Goal: Task Accomplishment & Management: Use online tool/utility

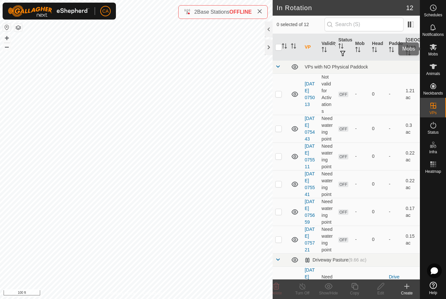
click at [434, 50] on icon at bounding box center [433, 47] width 7 height 6
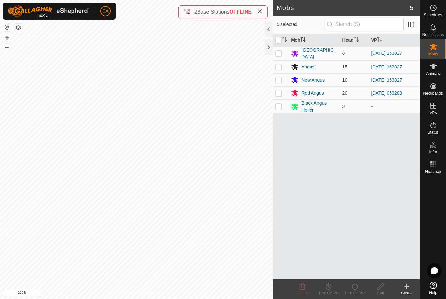
click at [280, 110] on td at bounding box center [281, 107] width 16 height 14
checkbox input "true"
click at [358, 286] on icon at bounding box center [355, 286] width 6 height 7
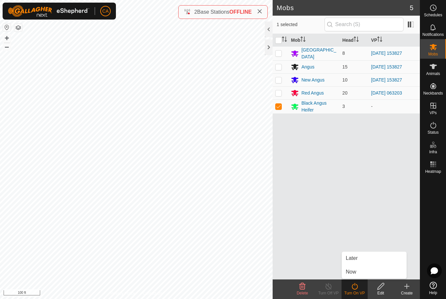
click at [363, 275] on link "Now" at bounding box center [374, 272] width 65 height 13
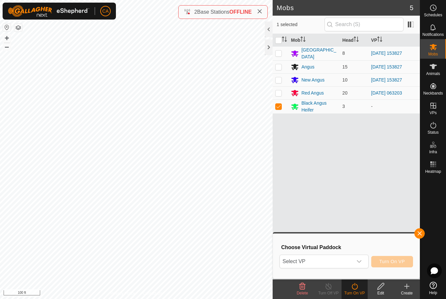
click at [346, 265] on span "Select VP" at bounding box center [316, 261] width 72 height 13
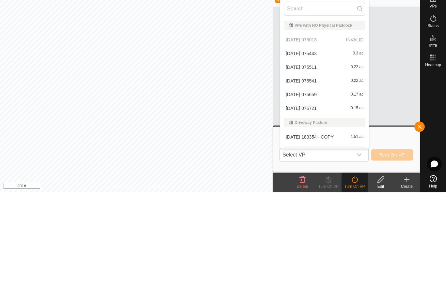
click at [327, 211] on div "[DATE] 075721 0.15 ac" at bounding box center [324, 215] width 81 height 8
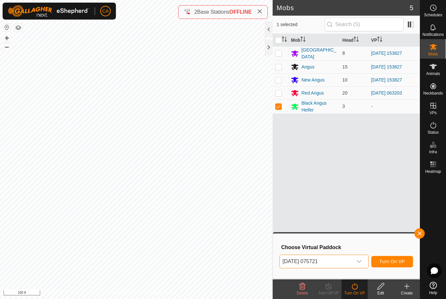
click at [338, 263] on span "[DATE] 075721" at bounding box center [316, 261] width 72 height 13
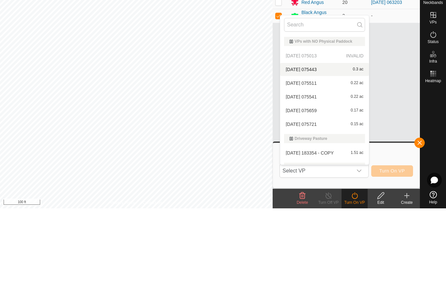
click at [327, 156] on div "[DATE] 075443 0.3 ac" at bounding box center [324, 160] width 81 height 8
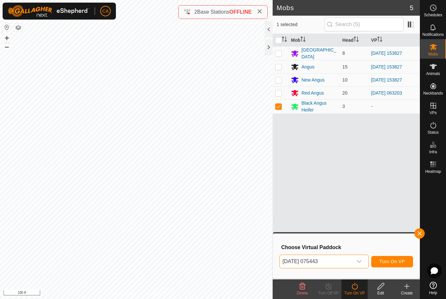
click at [394, 263] on span "Turn On VP" at bounding box center [391, 261] width 25 height 5
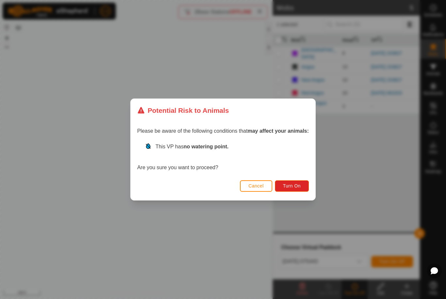
click at [297, 187] on span "Turn On" at bounding box center [292, 186] width 18 height 5
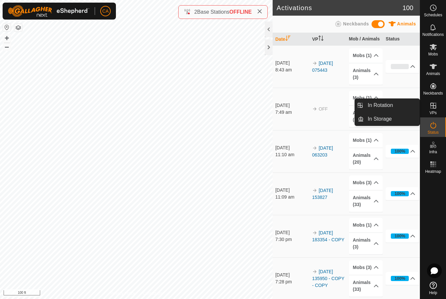
click at [399, 104] on link "In Rotation" at bounding box center [392, 105] width 56 height 13
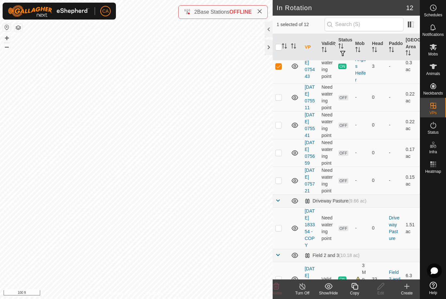
scroll to position [69, 0]
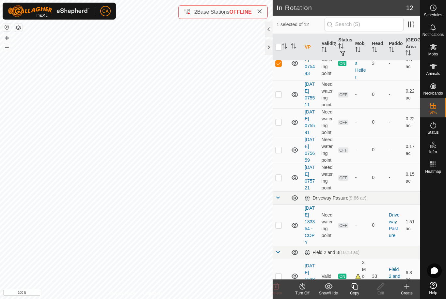
click at [286, 246] on td at bounding box center [281, 225] width 16 height 41
checkbox input "true"
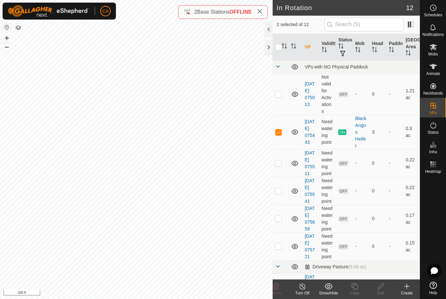
scroll to position [0, 0]
click at [280, 130] on p-checkbox at bounding box center [278, 132] width 7 height 5
checkbox input "false"
click at [275, 293] on span "Delete" at bounding box center [276, 293] width 11 height 5
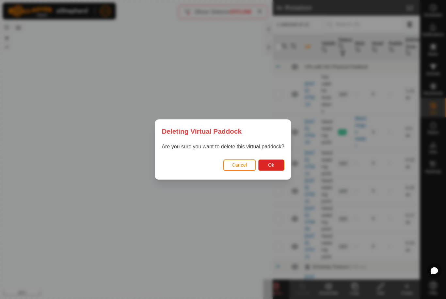
click at [275, 167] on button "Ok" at bounding box center [271, 165] width 26 height 11
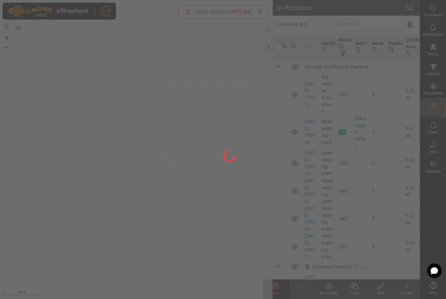
checkbox input "false"
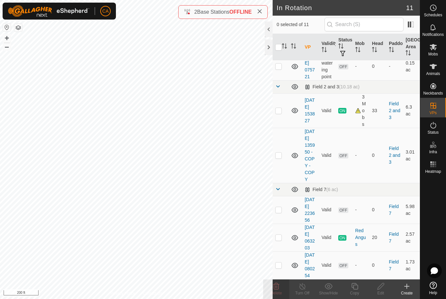
scroll to position [235, 0]
click at [282, 262] on td at bounding box center [281, 266] width 16 height 28
checkbox input "true"
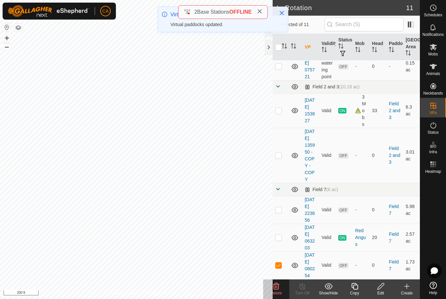
click at [277, 291] on span "Delete" at bounding box center [276, 293] width 11 height 5
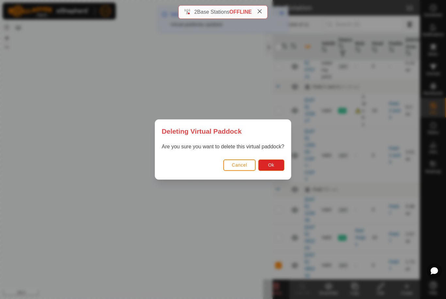
click at [273, 167] on span "Ok" at bounding box center [271, 165] width 6 height 5
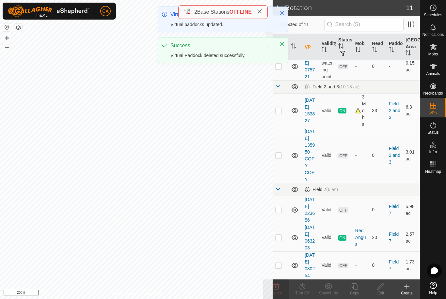
checkbox input "false"
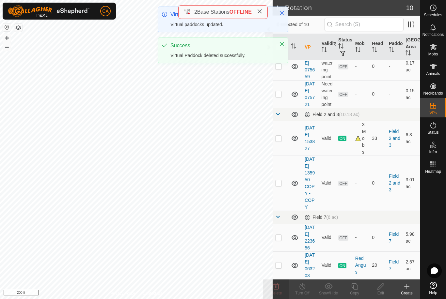
scroll to position [200, 0]
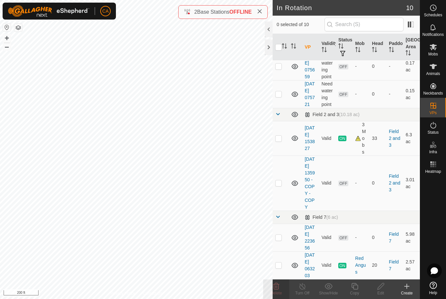
click at [283, 264] on td at bounding box center [281, 266] width 16 height 28
checkbox input "true"
click at [356, 293] on div "Copy" at bounding box center [355, 294] width 26 height 6
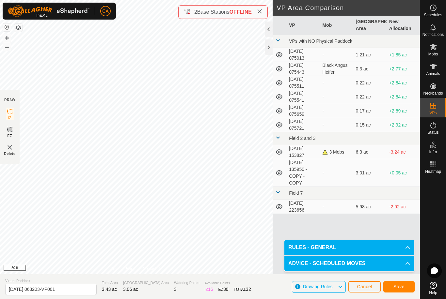
click at [399, 290] on span "Save" at bounding box center [398, 286] width 11 height 5
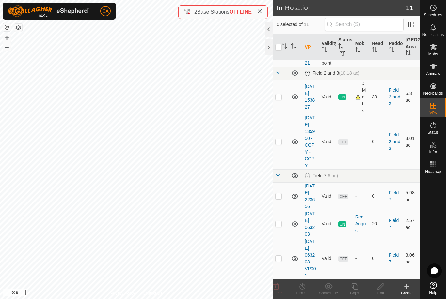
scroll to position [248, 0]
click at [280, 256] on p-checkbox at bounding box center [278, 258] width 7 height 5
checkbox input "true"
click at [380, 290] on icon at bounding box center [381, 287] width 8 height 8
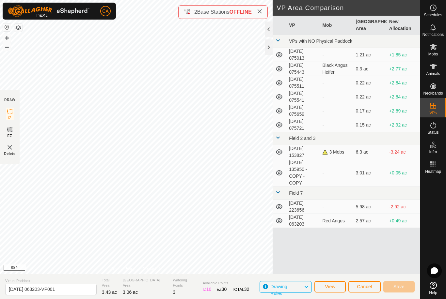
click at [367, 284] on span "Cancel" at bounding box center [364, 286] width 15 height 5
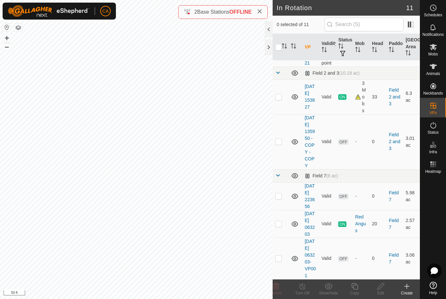
scroll to position [248, 0]
click at [281, 194] on p-checkbox at bounding box center [278, 196] width 7 height 5
checkbox input "true"
click at [378, 291] on div "Edit" at bounding box center [381, 294] width 26 height 6
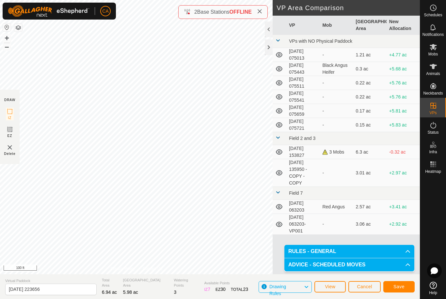
click at [401, 287] on span "Save" at bounding box center [398, 286] width 11 height 5
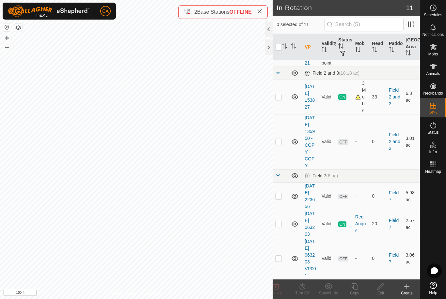
scroll to position [248, 0]
click at [278, 257] on p-checkbox at bounding box center [278, 258] width 7 height 5
checkbox input "true"
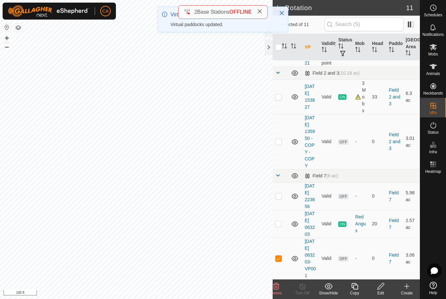
click at [380, 291] on div "Edit" at bounding box center [381, 294] width 26 height 6
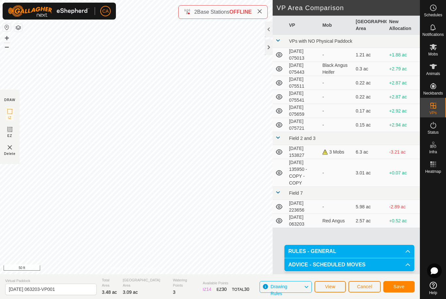
click at [399, 291] on button "Save" at bounding box center [398, 286] width 31 height 11
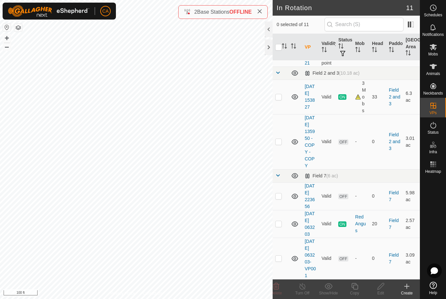
scroll to position [248, 0]
click at [282, 258] on td at bounding box center [281, 258] width 16 height 41
checkbox input "true"
click at [384, 295] on div "Edit" at bounding box center [381, 294] width 26 height 6
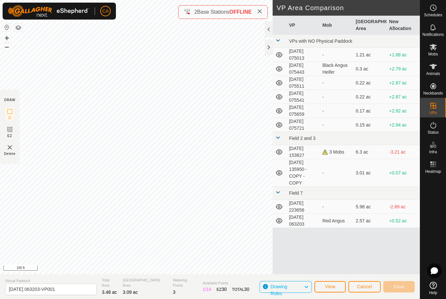
click at [368, 288] on span "Cancel" at bounding box center [364, 286] width 15 height 5
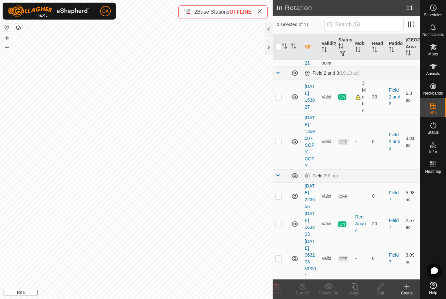
scroll to position [248, 0]
click at [280, 256] on p-checkbox at bounding box center [278, 258] width 7 height 5
checkbox input "true"
click at [381, 290] on icon at bounding box center [381, 287] width 8 height 8
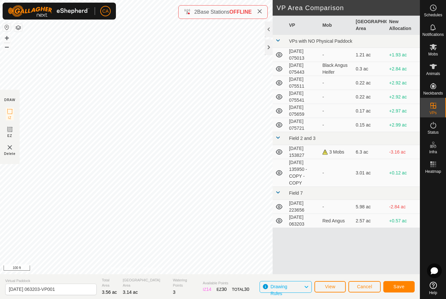
click at [396, 288] on span "Save" at bounding box center [398, 286] width 11 height 5
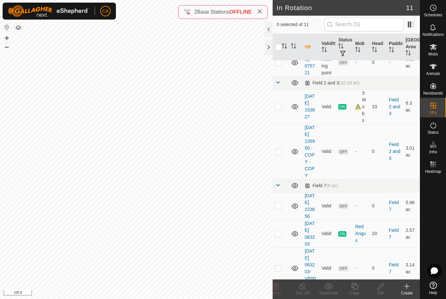
scroll to position [185, 0]
click at [279, 153] on p-checkbox at bounding box center [278, 150] width 7 height 5
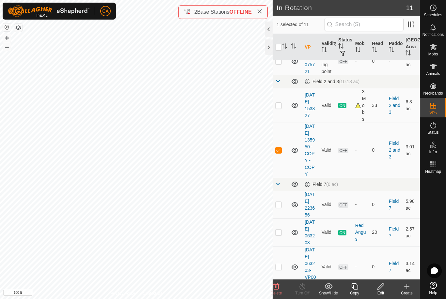
click at [279, 289] on icon at bounding box center [276, 286] width 6 height 7
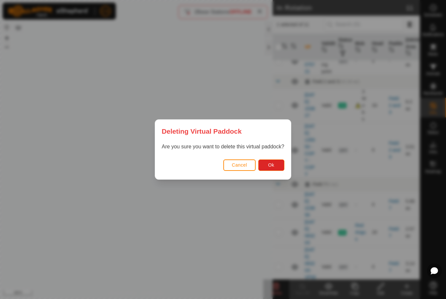
click at [273, 167] on span "Ok" at bounding box center [271, 165] width 6 height 5
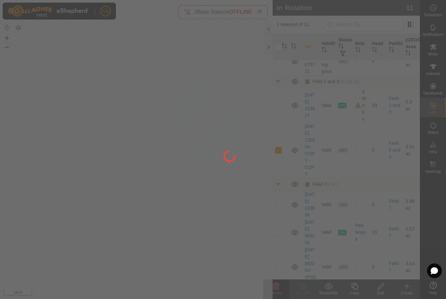
checkbox input "false"
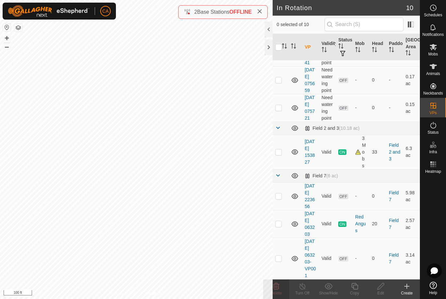
click at [279, 150] on p-checkbox at bounding box center [278, 152] width 7 height 5
checkbox input "true"
click at [353, 288] on icon at bounding box center [354, 286] width 7 height 7
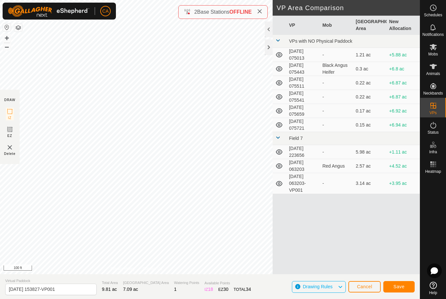
click at [403, 289] on span "Save" at bounding box center [398, 286] width 11 height 5
